Goal: Task Accomplishment & Management: Use online tool/utility

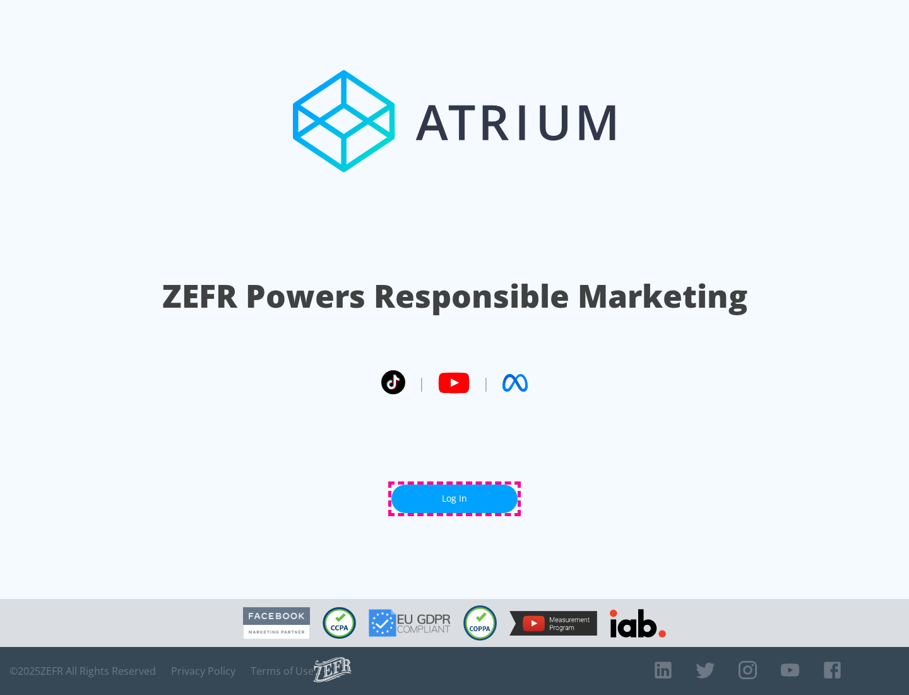
click at [455, 498] on link "Log In" at bounding box center [455, 498] width 126 height 28
